Goal: Find specific page/section: Find specific page/section

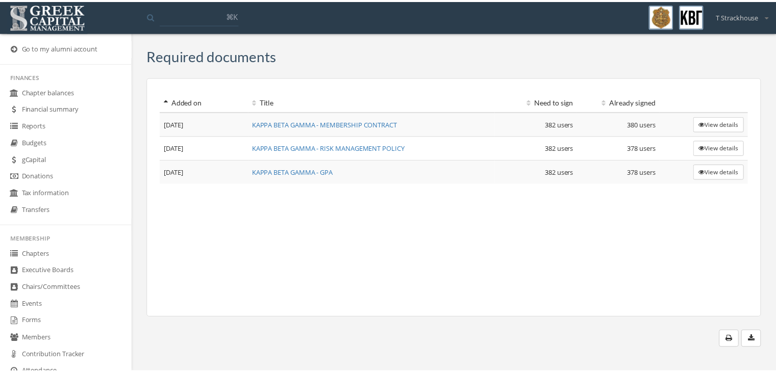
scroll to position [50, 0]
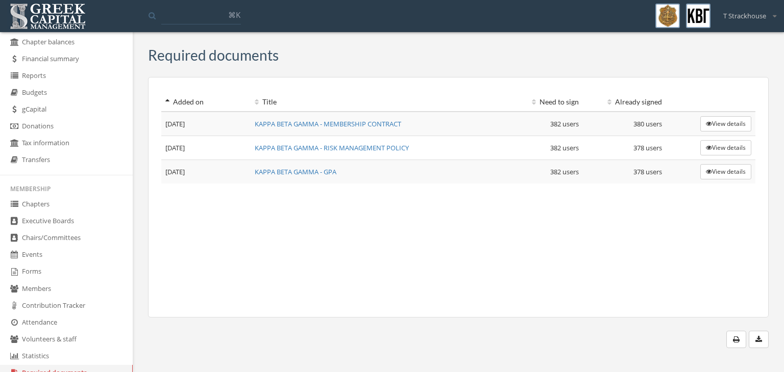
click at [47, 195] on li "Membership" at bounding box center [66, 189] width 133 height 15
click at [52, 203] on link "Chapters" at bounding box center [66, 204] width 133 height 17
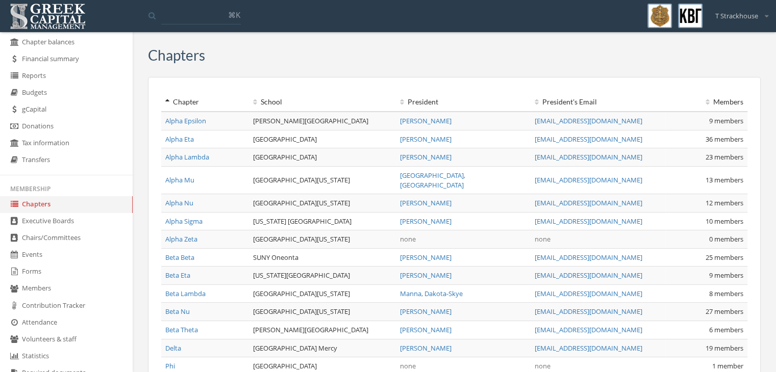
click at [189, 157] on link "Alpha Lambda" at bounding box center [187, 157] width 44 height 9
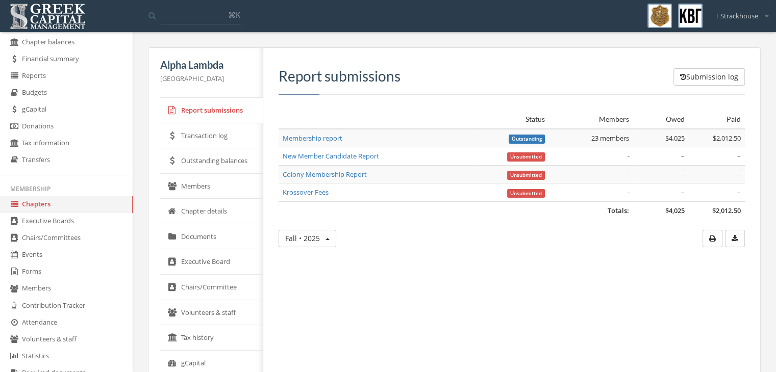
click at [204, 193] on link "Members" at bounding box center [211, 187] width 103 height 26
